Goal: Use online tool/utility: Utilize a website feature to perform a specific function

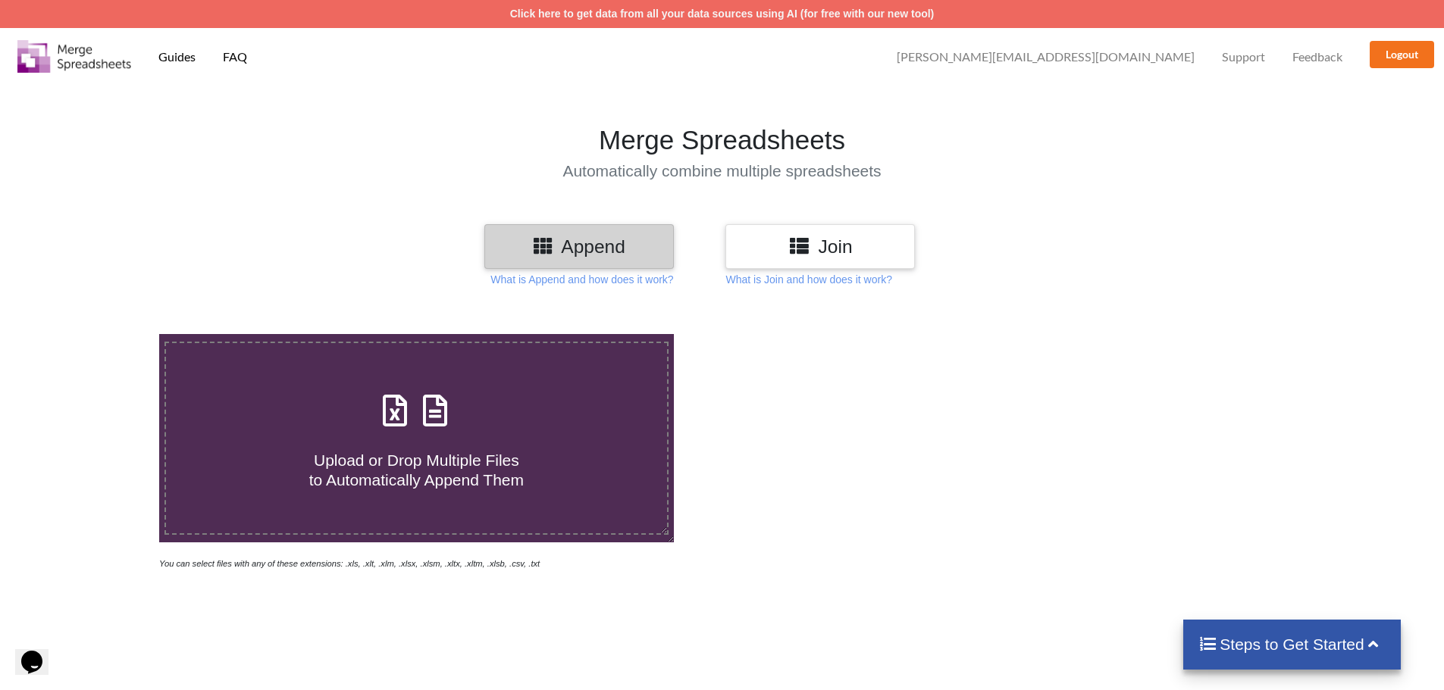
click at [828, 249] on h3 "Join" at bounding box center [820, 247] width 167 height 22
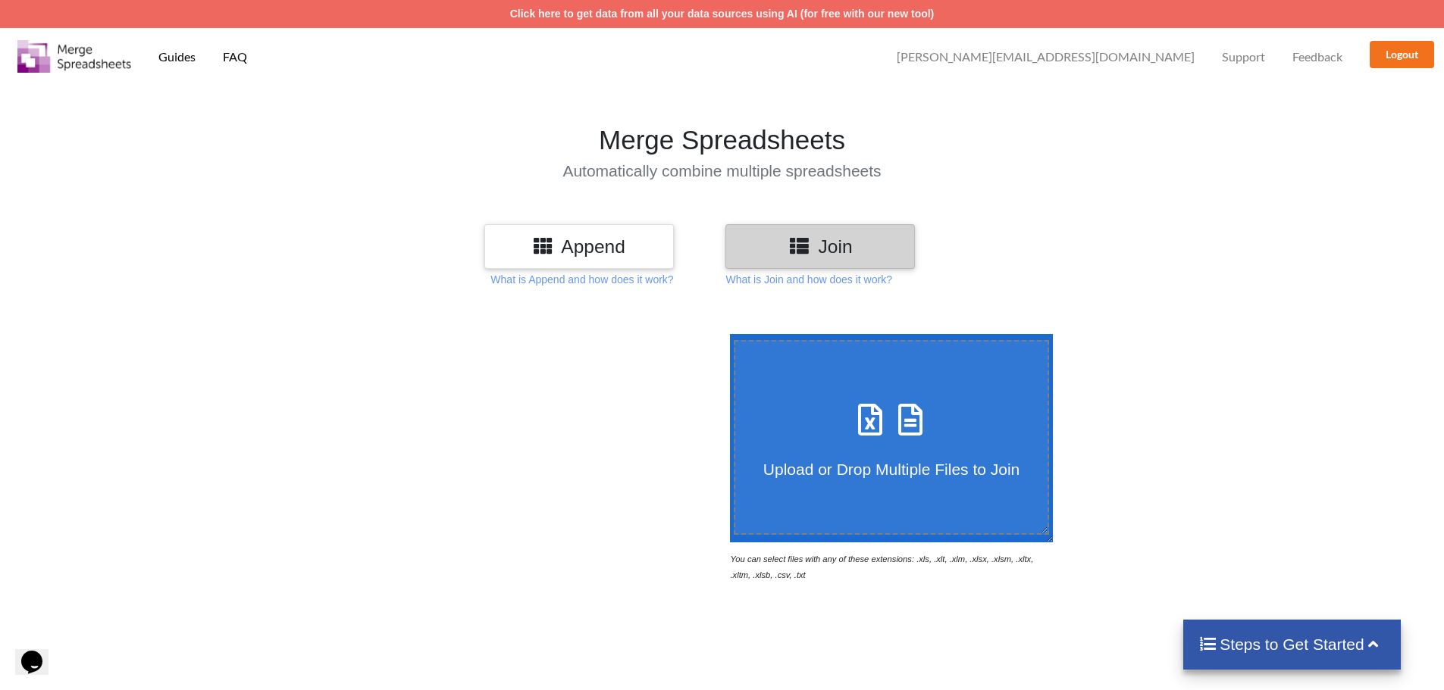
click at [614, 248] on h3 "Append" at bounding box center [579, 247] width 167 height 22
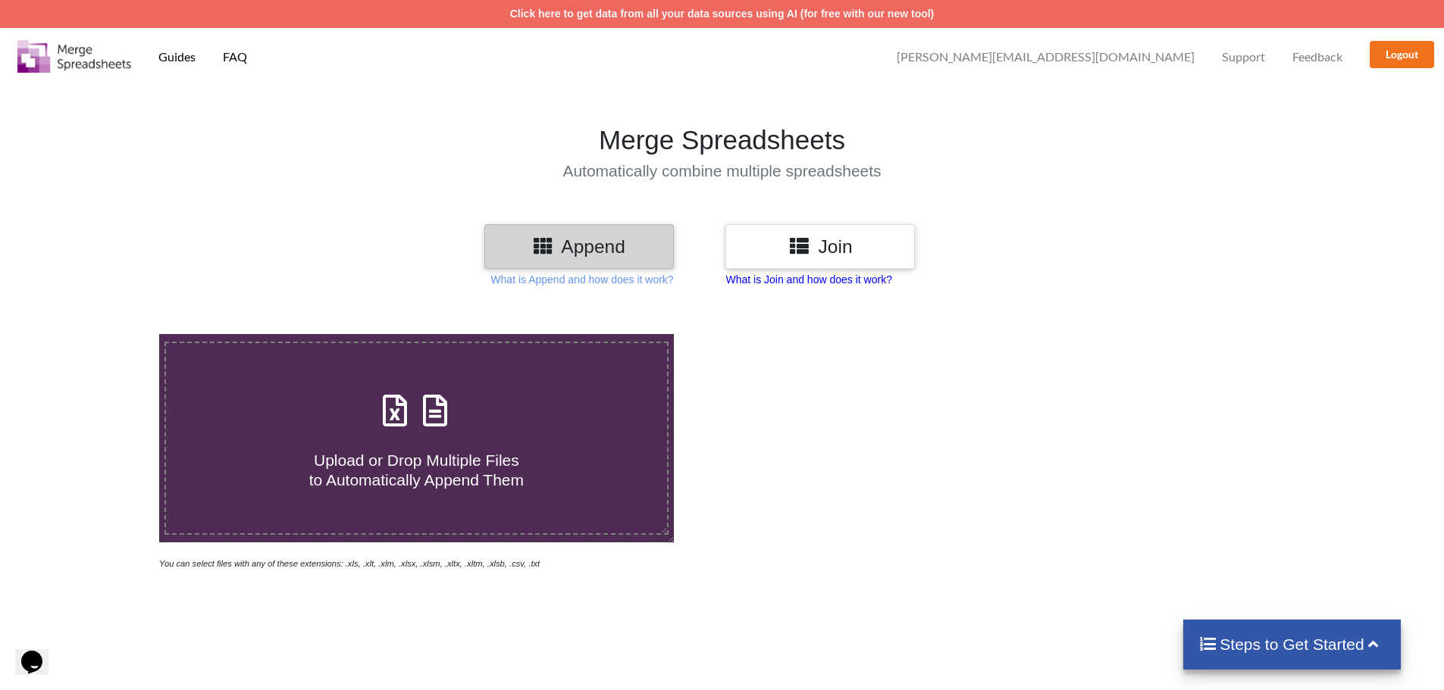
click at [673, 274] on p "What is Join and how does it work?" at bounding box center [581, 279] width 183 height 15
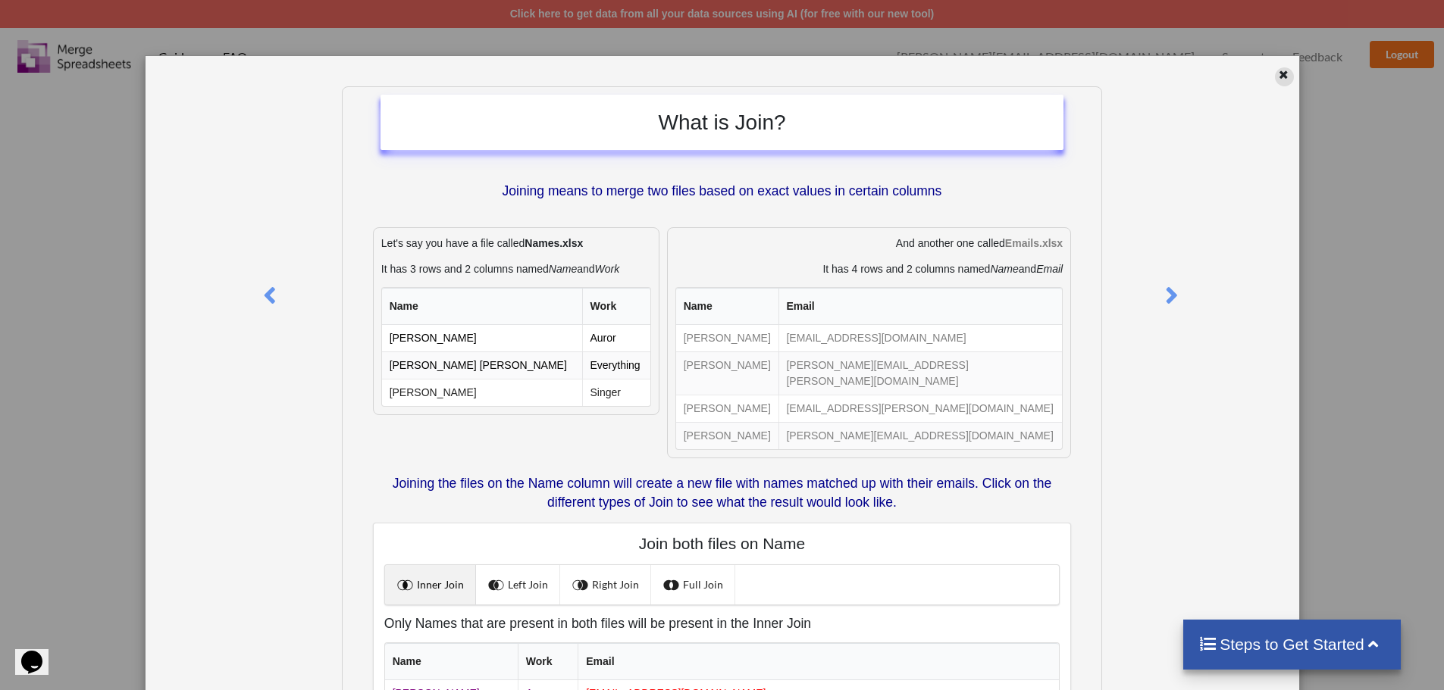
click at [1275, 77] on div at bounding box center [1284, 76] width 19 height 19
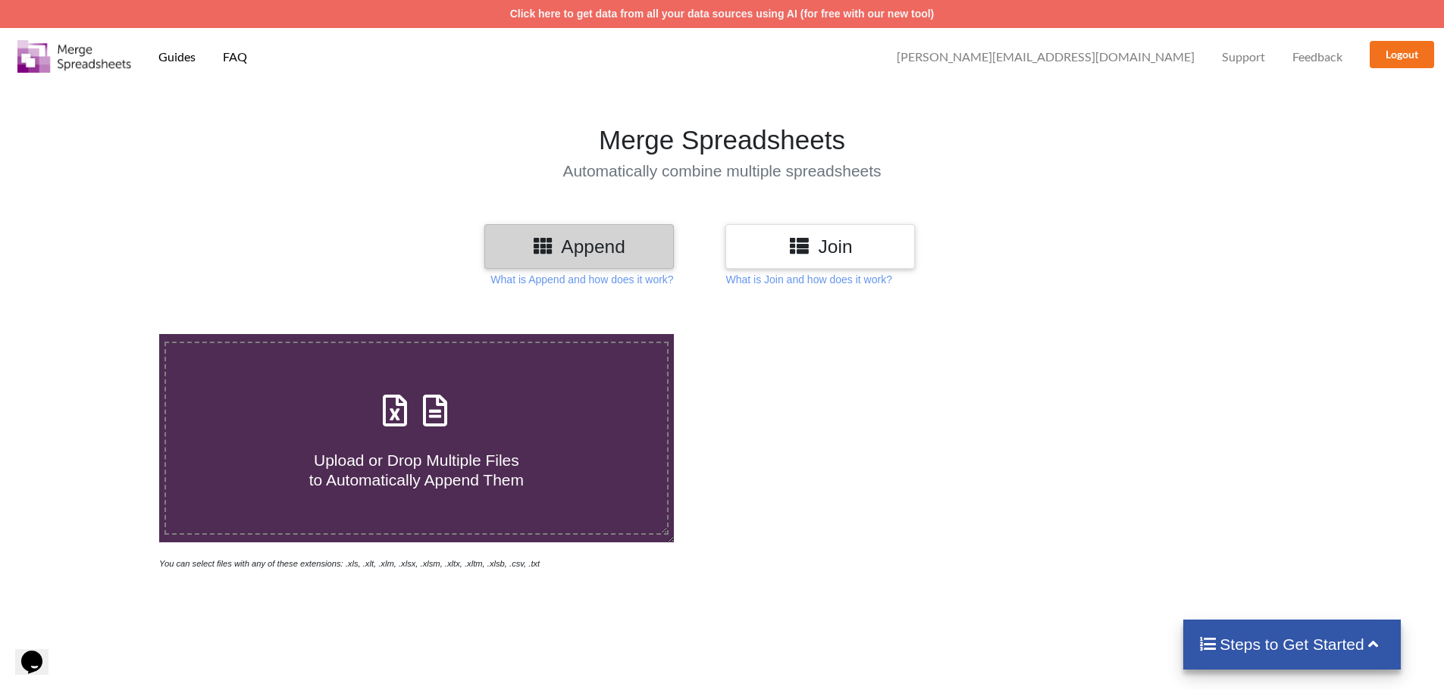
click at [791, 238] on icon at bounding box center [799, 245] width 22 height 19
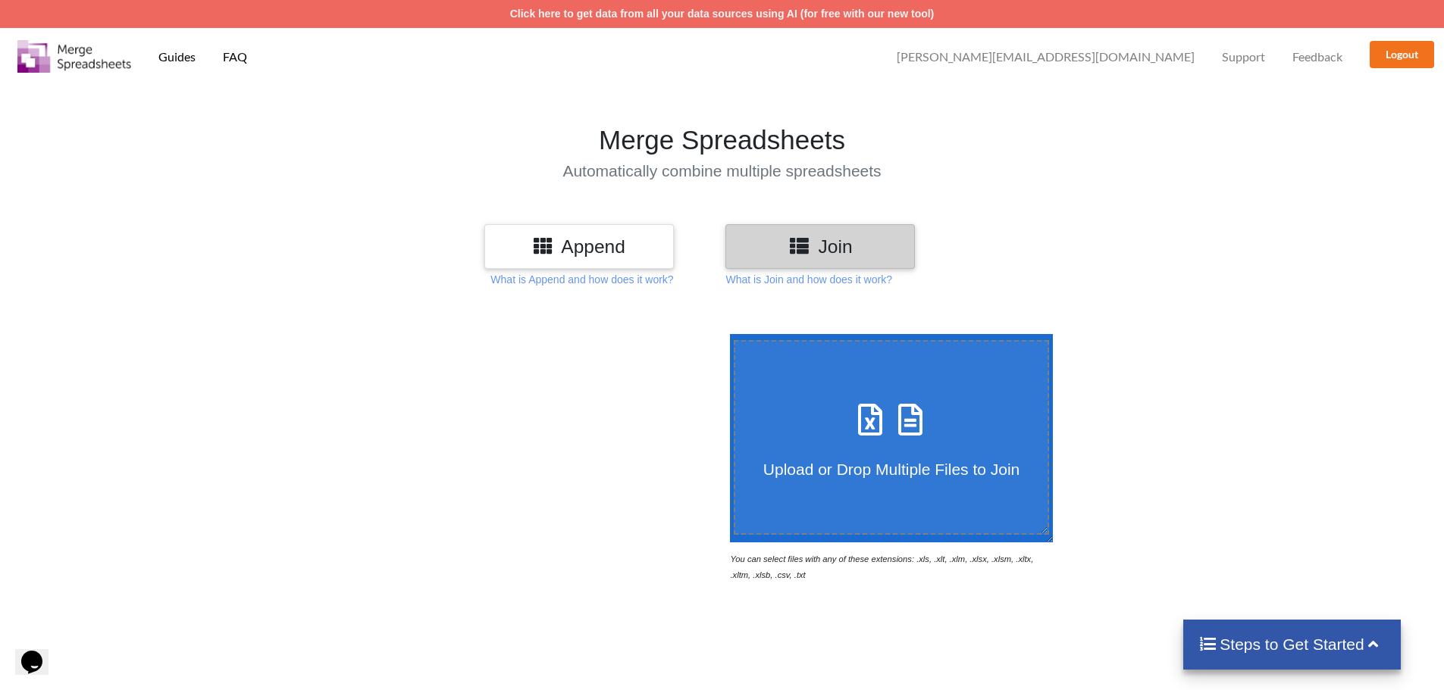
click at [824, 398] on div "Upload or Drop Multiple Files to Join" at bounding box center [891, 437] width 313 height 83
click at [726, 334] on input "Upload or Drop Multiple Files to Join" at bounding box center [726, 334] width 0 height 0
type input "C:\fakepath\2DWorkflow_WelchUSA08262025_Picklist.xlsx"
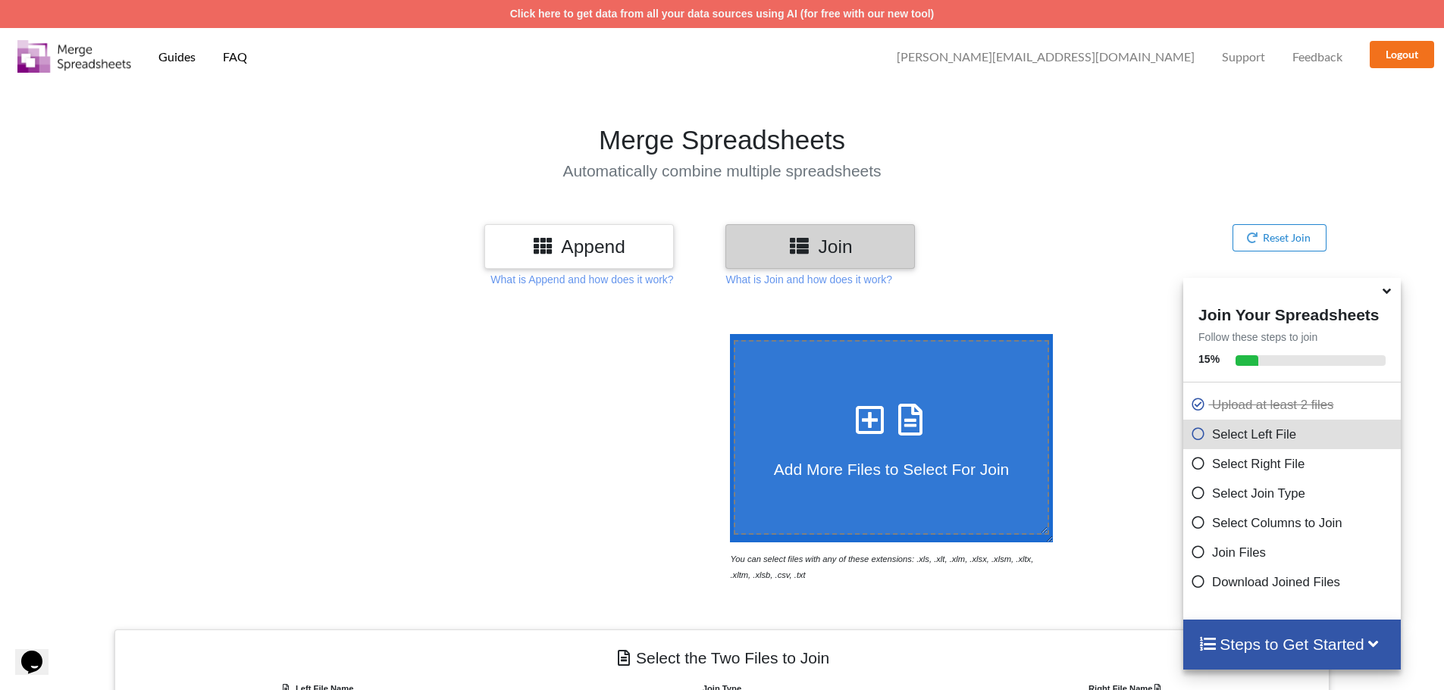
scroll to position [482, 0]
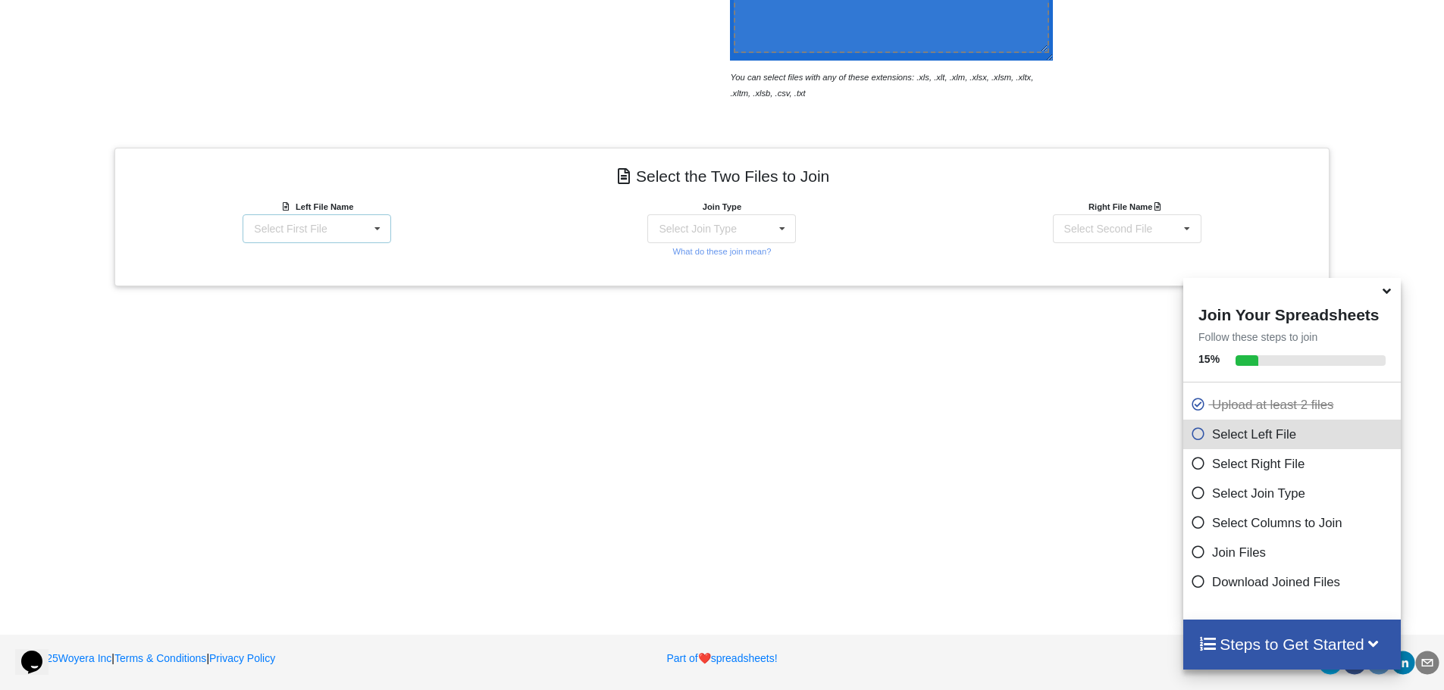
click at [360, 225] on div "Select First File 2DWorkflow_WelchUSA08262025_Picklist.xlsx : WelchUSA08262025 …" at bounding box center [317, 228] width 149 height 29
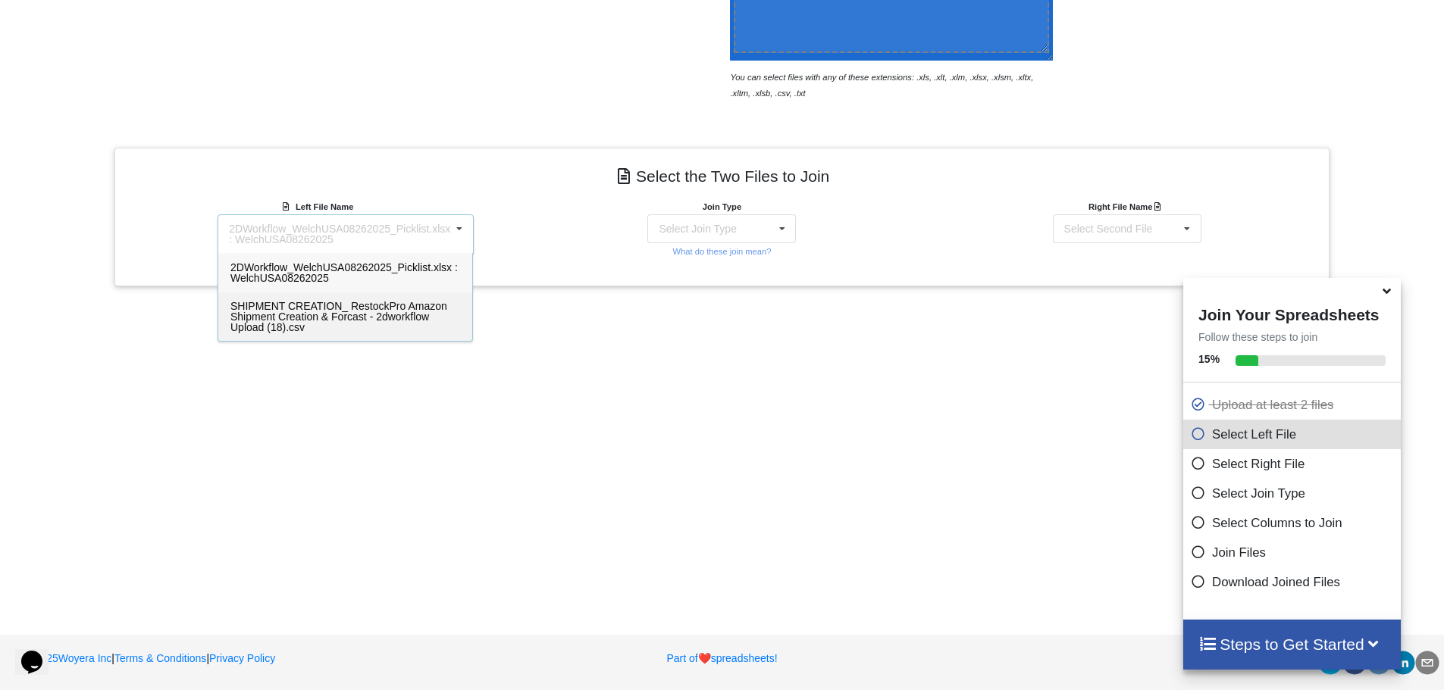
click at [293, 311] on span "SHIPMENT CREATION_ RestockPro Amazon Shipment Creation & Forcast - 2dworkflow U…" at bounding box center [338, 316] width 217 height 33
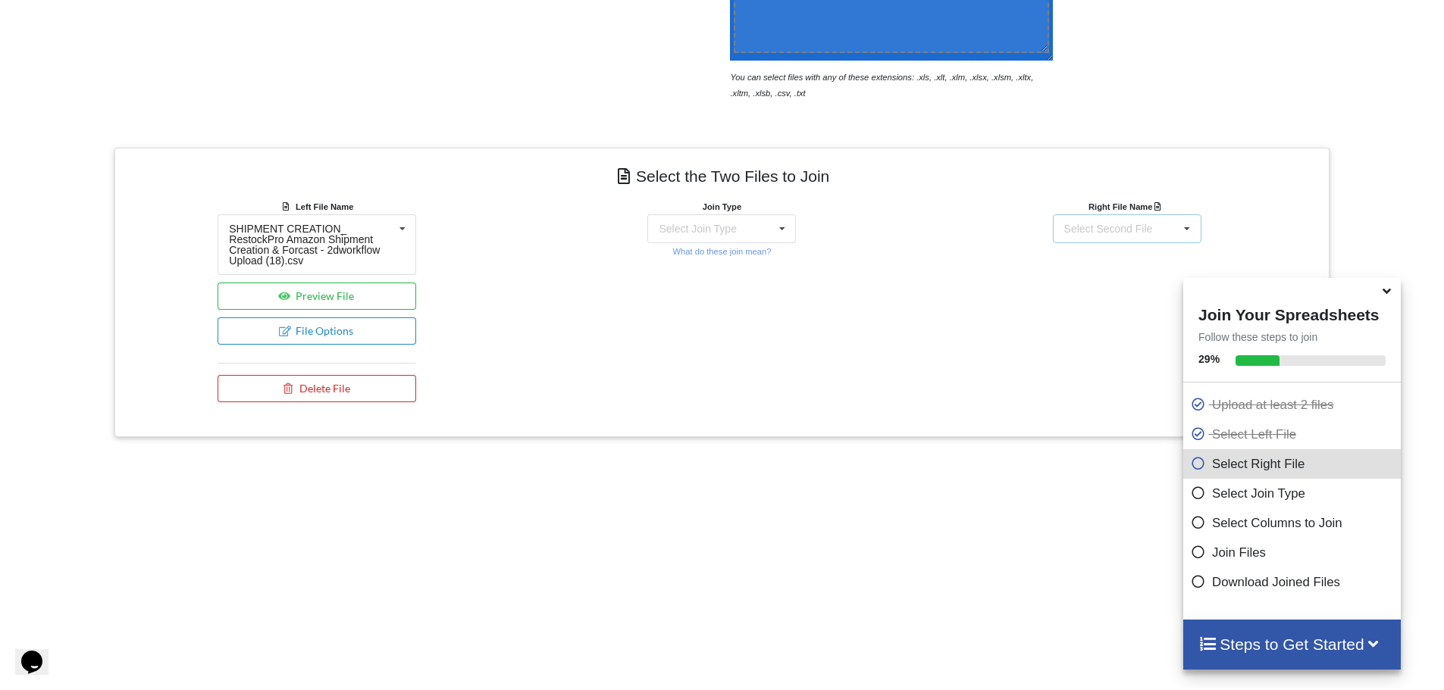
click at [1132, 232] on div "Select Second File" at bounding box center [1108, 229] width 89 height 11
click at [1116, 270] on span "2DWorkflow_WelchUSA08262025_Picklist.xlsx : WelchUSA08262025" at bounding box center [1154, 272] width 227 height 23
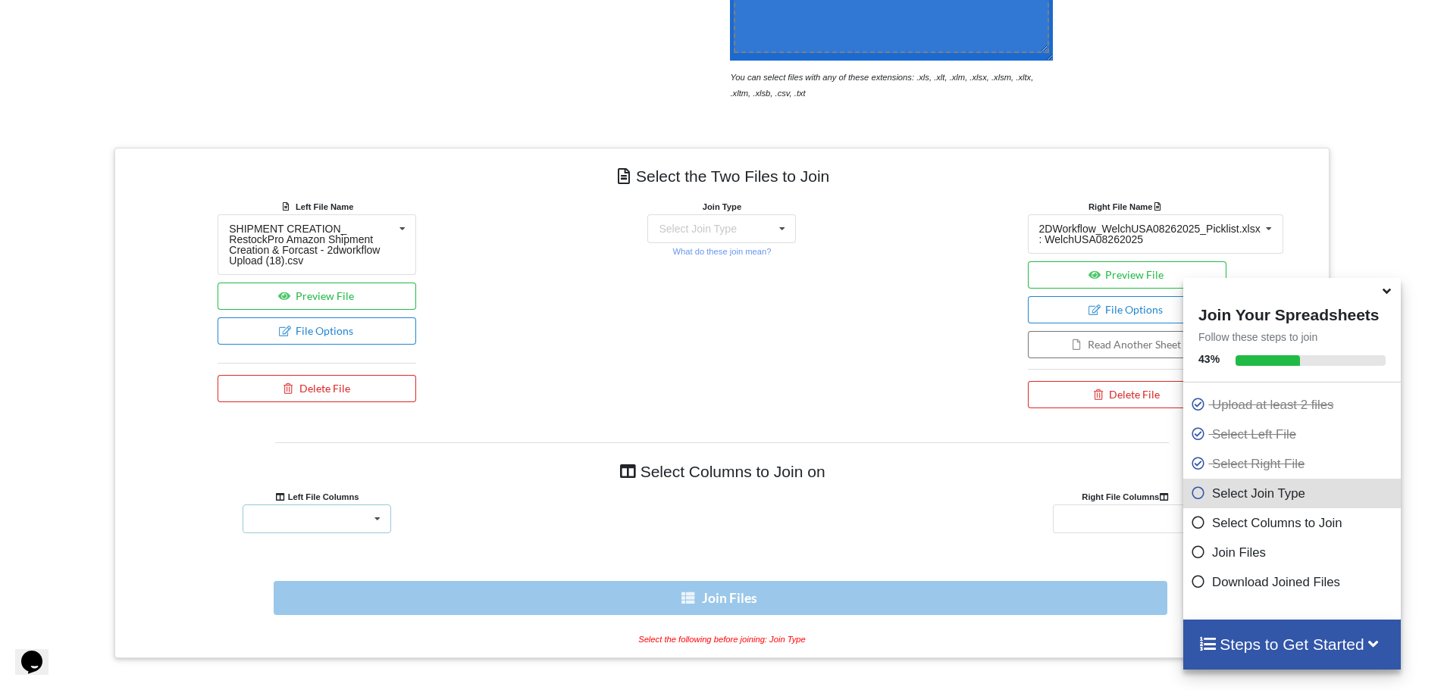
click at [352, 510] on div "SKU QTY UNITS_PER_CASE LOCATION NOTES MM-DD-YYYY EXPIRY_TEXT TITLE UPC" at bounding box center [317, 519] width 149 height 29
click at [289, 336] on div "SKU" at bounding box center [316, 350] width 147 height 28
click at [1086, 519] on div "SKU ASIN FNSKU Units Per Case QTY Location Notes Expiration date Expiration tex…" at bounding box center [1127, 519] width 149 height 29
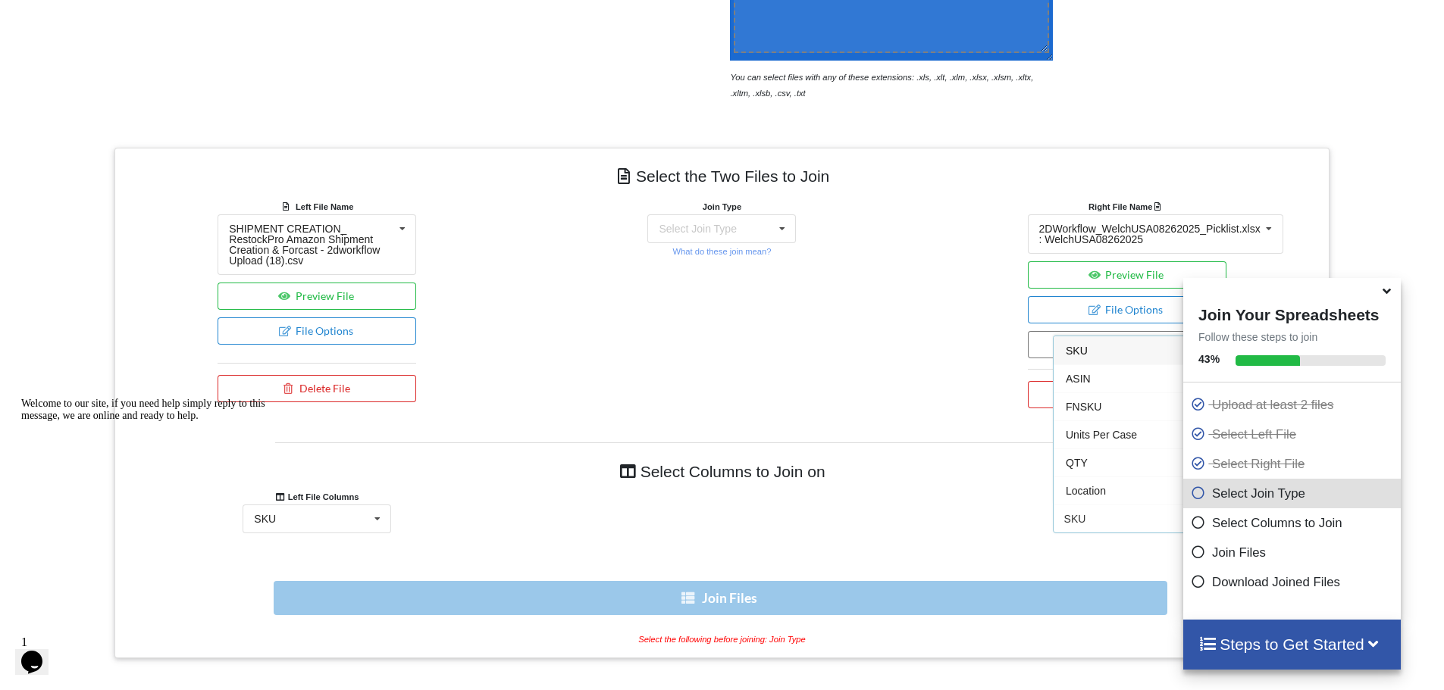
click at [1080, 345] on span "SKU" at bounding box center [1077, 351] width 22 height 12
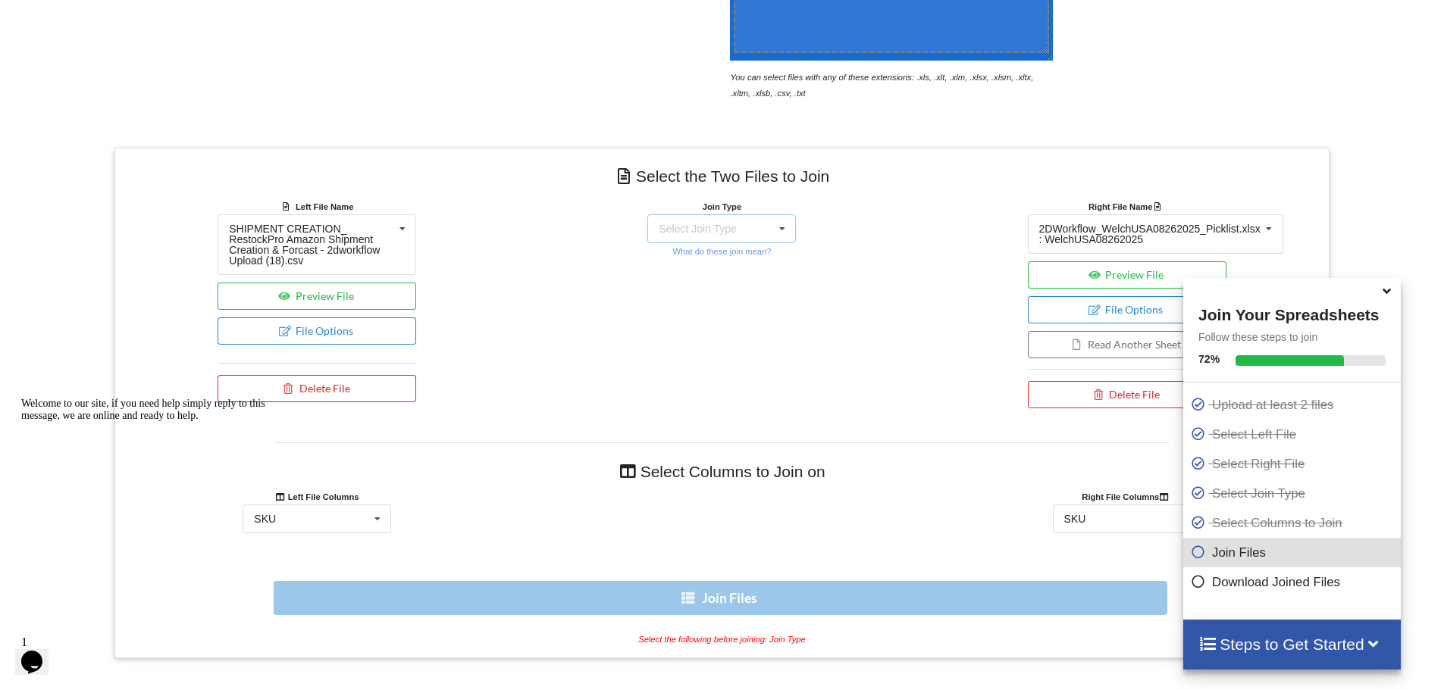
click at [744, 226] on div "Select Join Type INNER JOIN LEFT JOIN RIGHT JOIN FULL JOIN" at bounding box center [721, 228] width 149 height 29
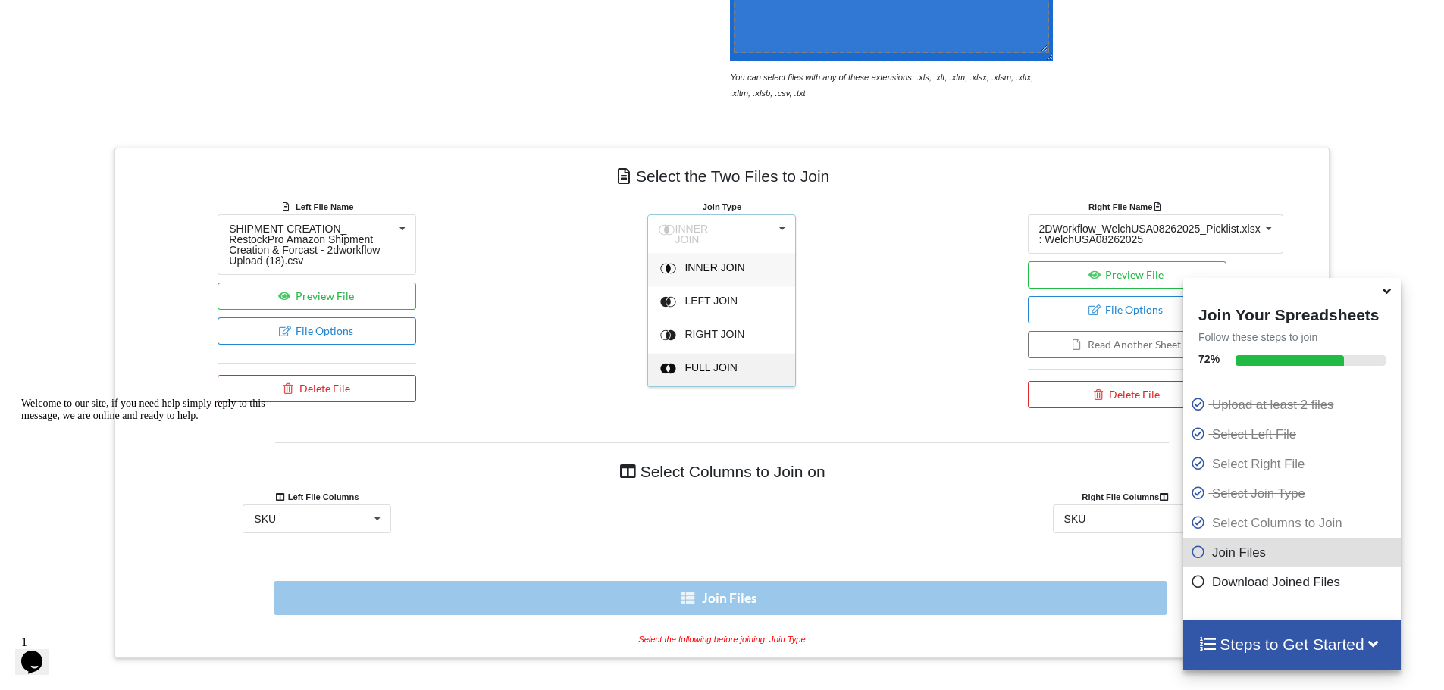
click at [708, 353] on div "FULL JOIN" at bounding box center [721, 369] width 147 height 33
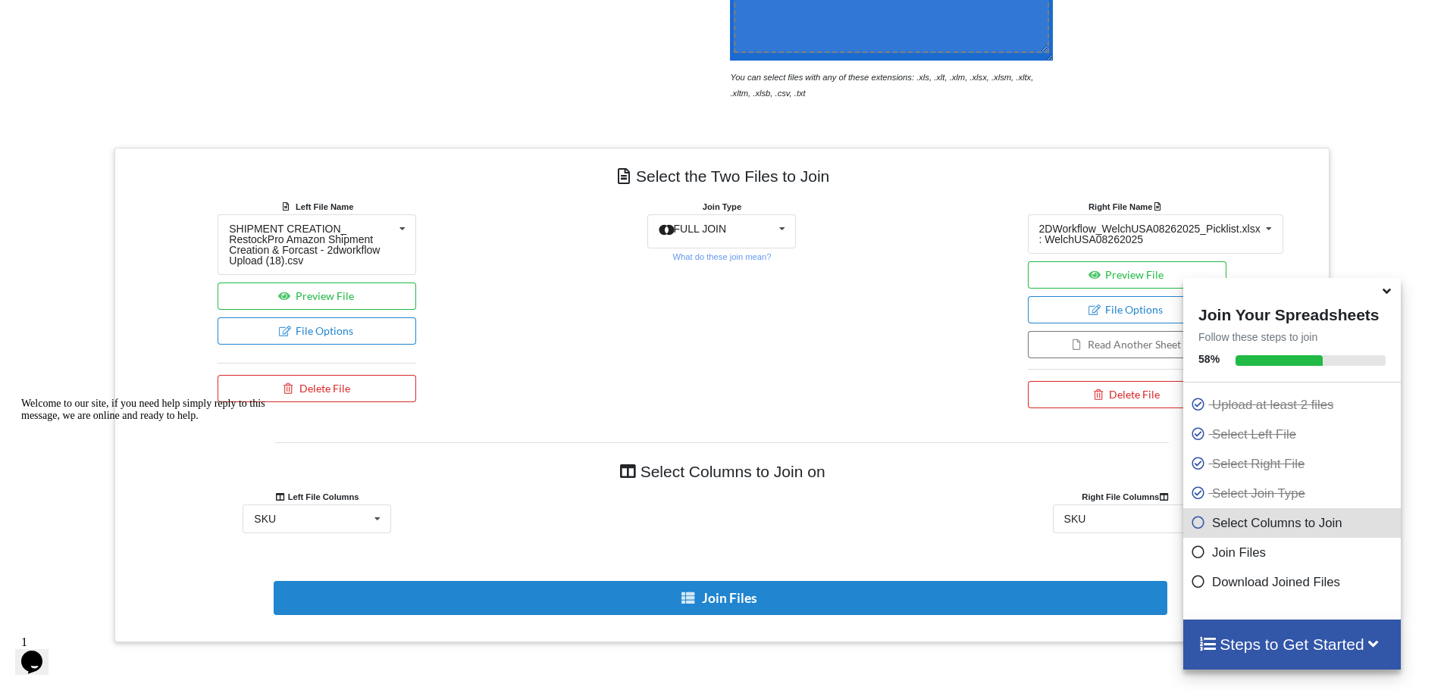
click at [824, 349] on div "Join Type FULL JOIN INNER JOIN LEFT JOIN RIGHT JOIN FULL JOIN What do these joi…" at bounding box center [721, 308] width 405 height 218
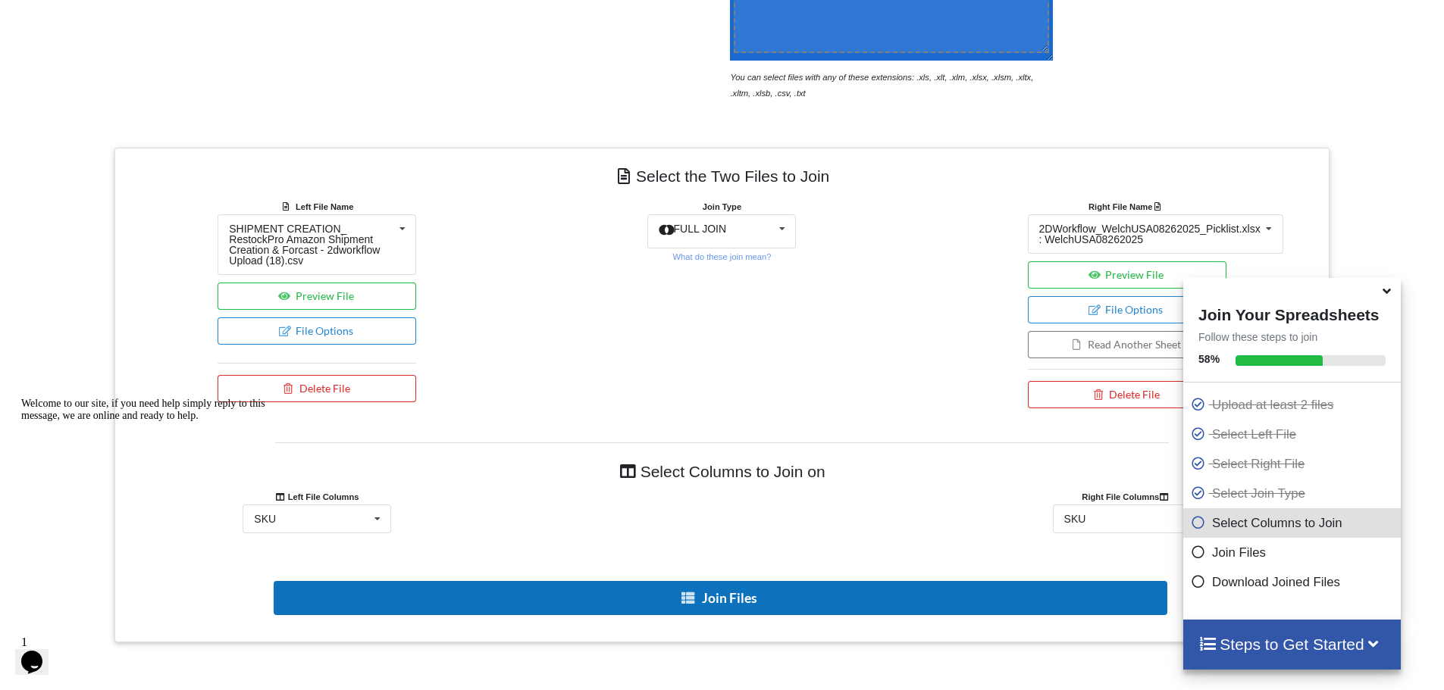
click at [710, 594] on button "Join Files" at bounding box center [721, 598] width 894 height 34
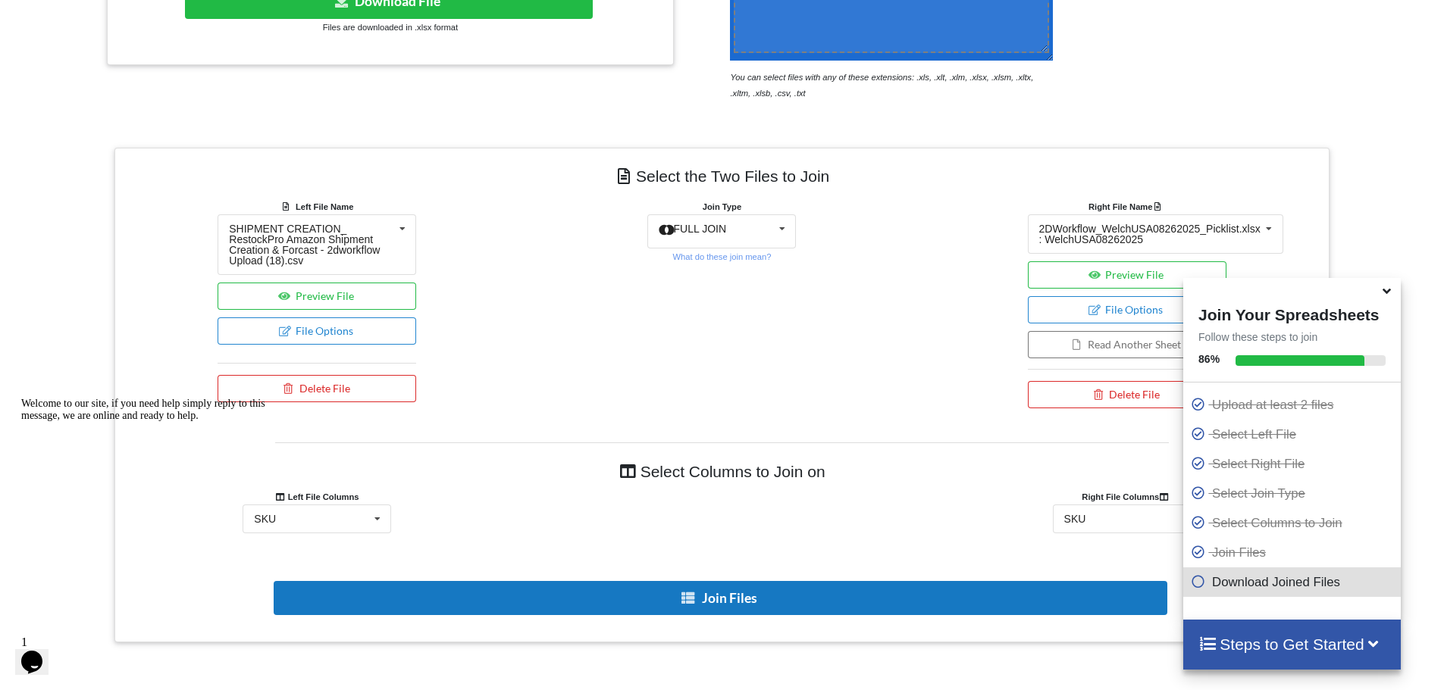
type input "dsfsddfsa"
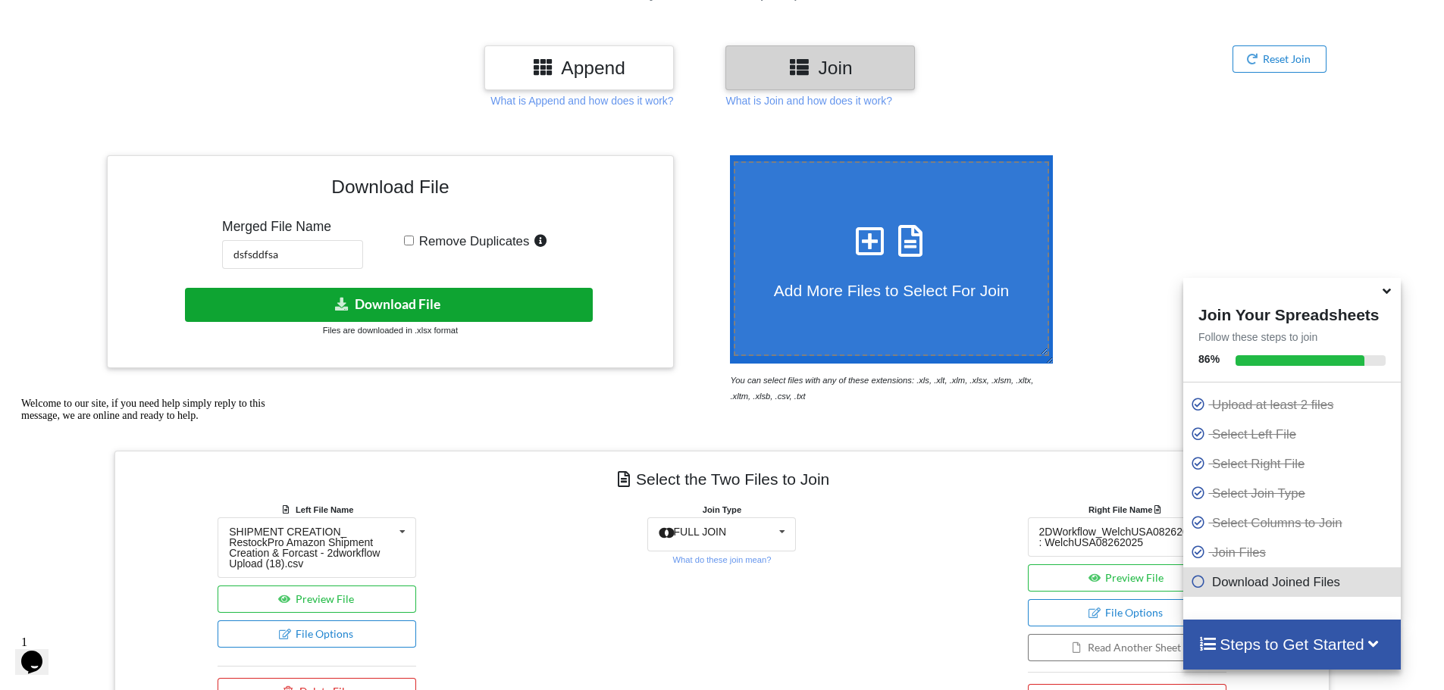
click at [377, 310] on button "Download File" at bounding box center [389, 305] width 408 height 34
